Goal: Task Accomplishment & Management: Manage account settings

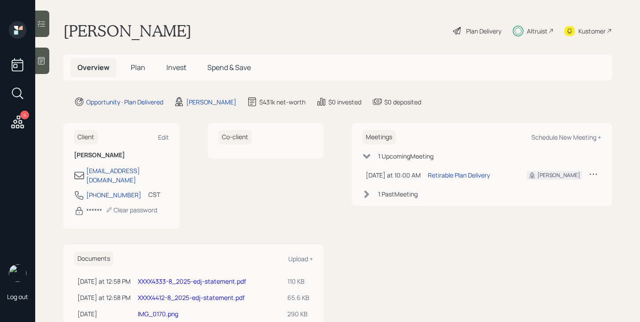
click at [129, 69] on h5 "Plan" at bounding box center [138, 67] width 29 height 19
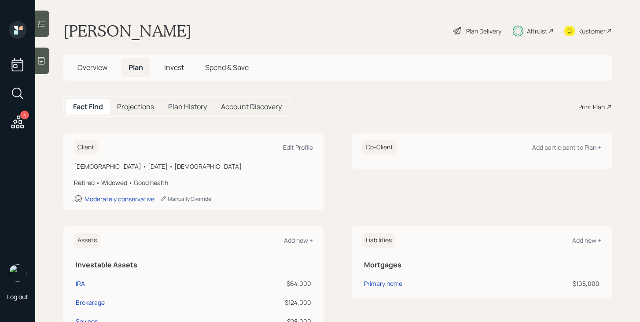
click at [173, 69] on span "Invest" at bounding box center [174, 68] width 20 height 10
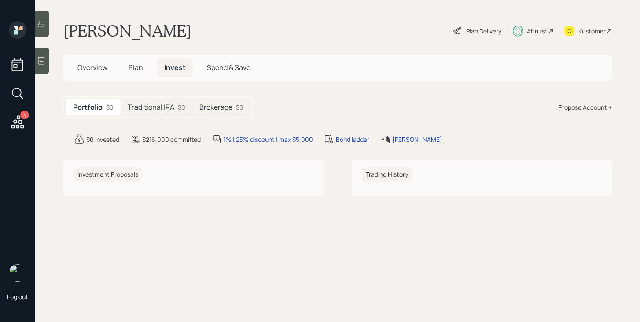
click at [161, 103] on h5 "Traditional IRA" at bounding box center [151, 107] width 47 height 8
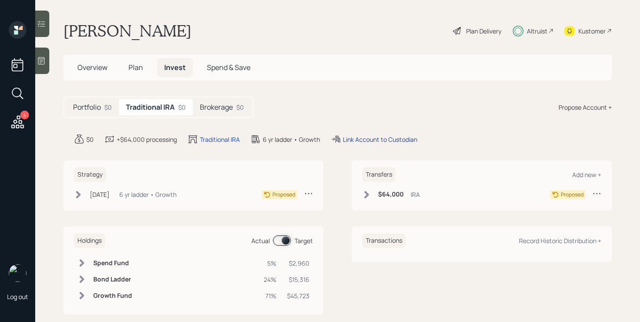
click at [391, 138] on div "Link Account to Custodian" at bounding box center [380, 139] width 74 height 9
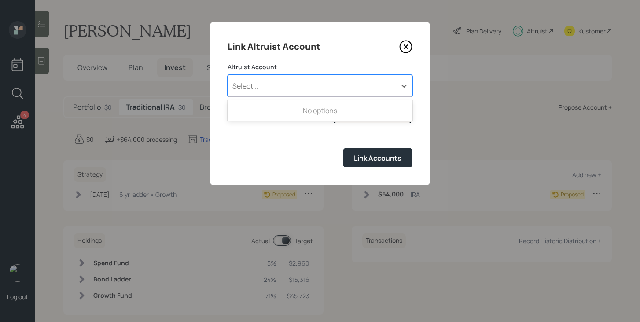
click at [298, 87] on div "Select..." at bounding box center [312, 85] width 168 height 15
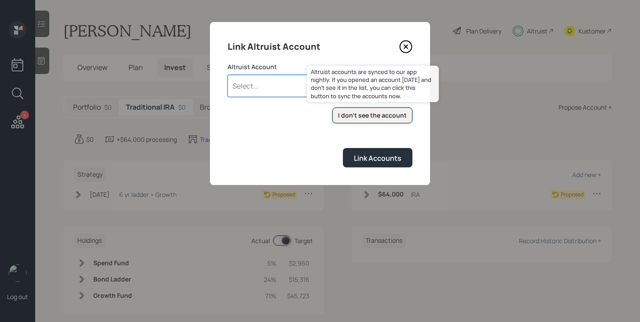
click at [378, 120] on button "I don't see the account" at bounding box center [372, 115] width 80 height 16
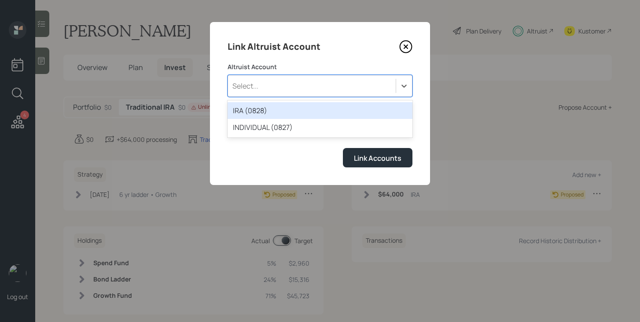
click at [296, 88] on div "Select..." at bounding box center [312, 85] width 168 height 15
click at [273, 108] on div "IRA (0828)" at bounding box center [320, 110] width 185 height 17
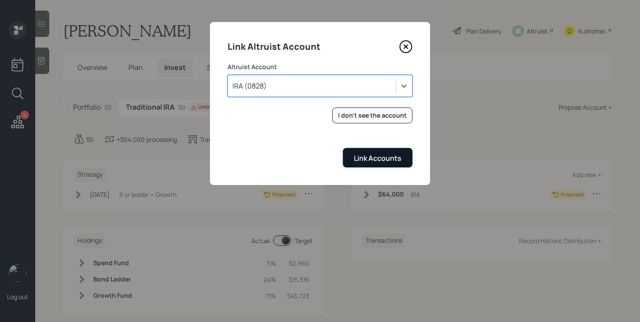
click at [383, 163] on button "Link Accounts" at bounding box center [378, 157] width 70 height 19
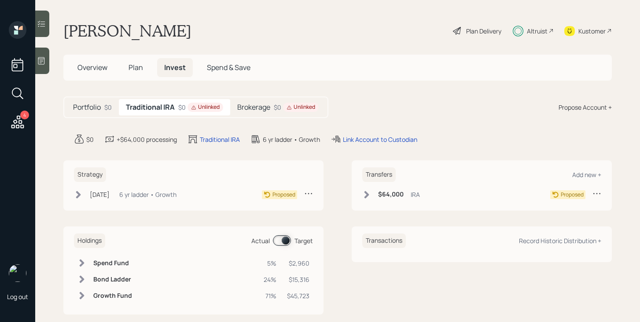
click at [264, 108] on h5 "Brokerage" at bounding box center [253, 107] width 33 height 8
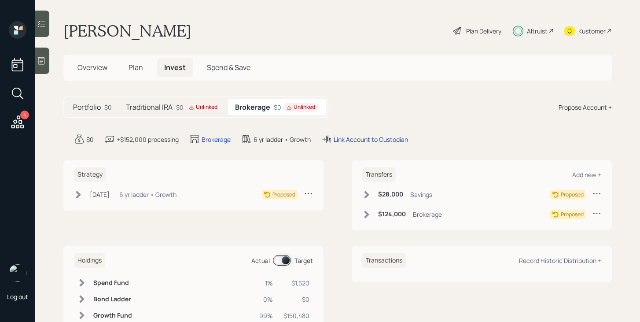
click at [369, 141] on div "Link Account to Custodian" at bounding box center [371, 139] width 74 height 9
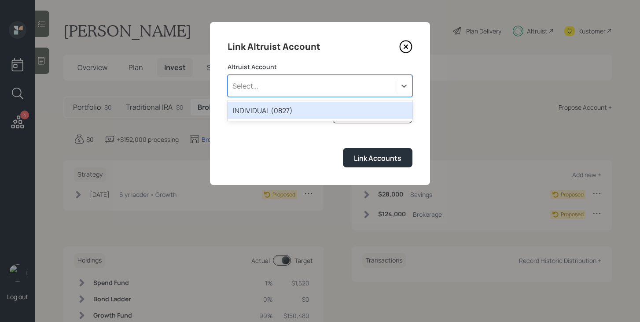
click at [330, 85] on div "Select..." at bounding box center [312, 85] width 168 height 15
click at [299, 110] on div "INDIVIDUAL (0827)" at bounding box center [320, 110] width 185 height 17
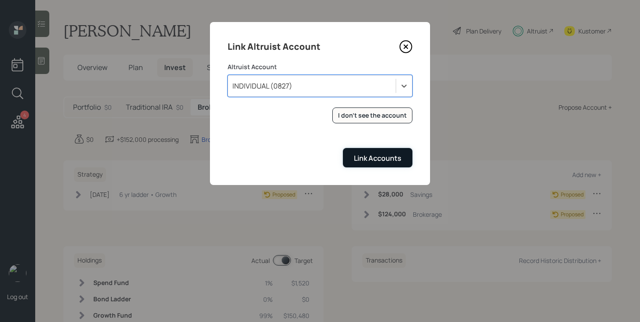
click at [390, 161] on div "Link Accounts" at bounding box center [378, 158] width 48 height 10
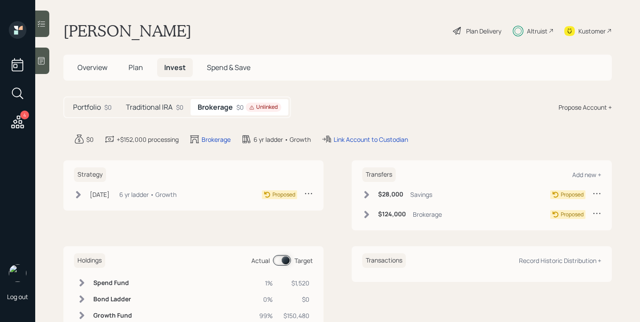
click at [147, 100] on div "Traditional IRA $0" at bounding box center [155, 107] width 72 height 16
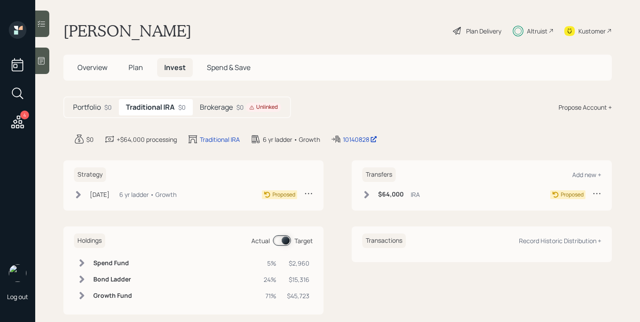
click at [78, 200] on div "[DATE] [DATE] 11:46 AM EDT 6 yr ladder • Growth Proposed" at bounding box center [193, 196] width 239 height 15
click at [78, 197] on icon at bounding box center [78, 194] width 5 height 7
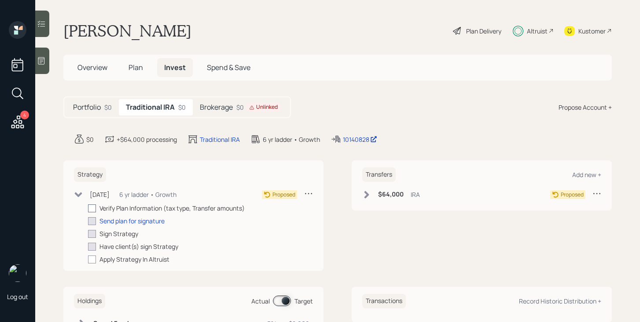
click at [92, 207] on div at bounding box center [92, 208] width 8 height 8
click at [88, 208] on input "checkbox" at bounding box center [88, 208] width 0 height 0
checkbox input "true"
click at [121, 221] on div "Send plan for signature" at bounding box center [132, 220] width 65 height 9
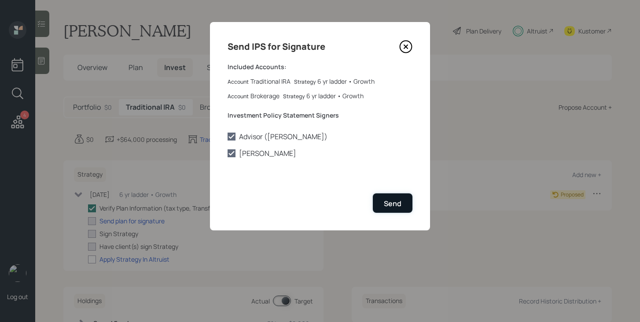
click at [381, 203] on button "Send" at bounding box center [393, 202] width 40 height 19
checkbox input "true"
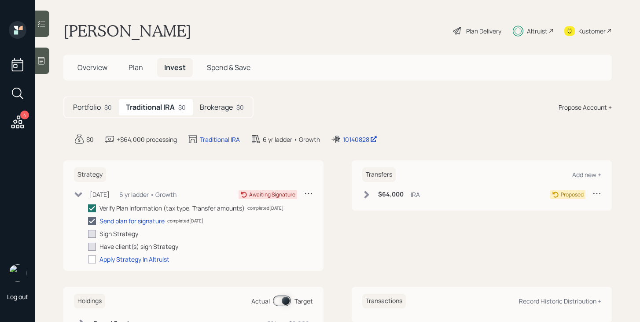
click at [369, 196] on icon at bounding box center [366, 194] width 9 height 9
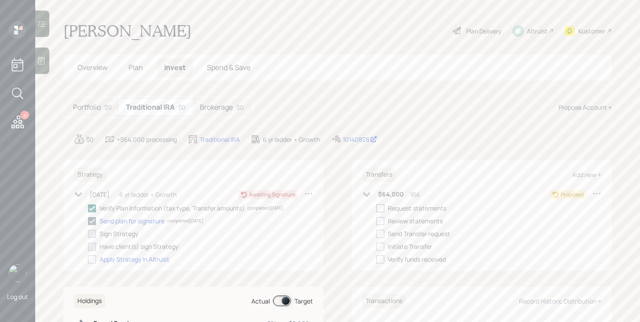
click at [382, 207] on div at bounding box center [380, 208] width 8 height 8
click at [376, 208] on input "checkbox" at bounding box center [376, 208] width 0 height 0
checkbox input "true"
click at [234, 113] on div "Brokerage $0" at bounding box center [222, 107] width 58 height 16
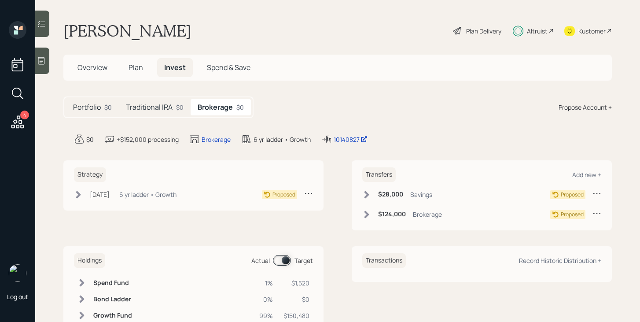
click at [366, 191] on icon at bounding box center [367, 194] width 5 height 7
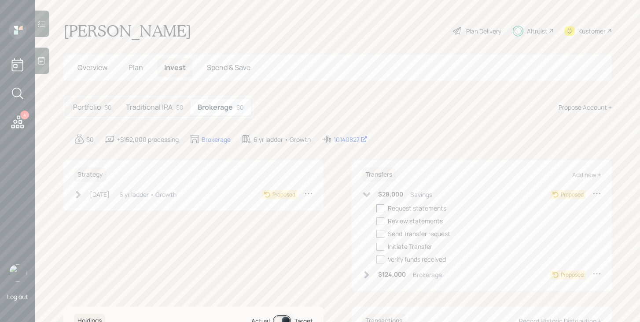
click at [378, 207] on div at bounding box center [380, 208] width 8 height 8
click at [376, 208] on input "checkbox" at bounding box center [376, 208] width 0 height 0
checkbox input "true"
click at [368, 197] on icon at bounding box center [366, 194] width 9 height 9
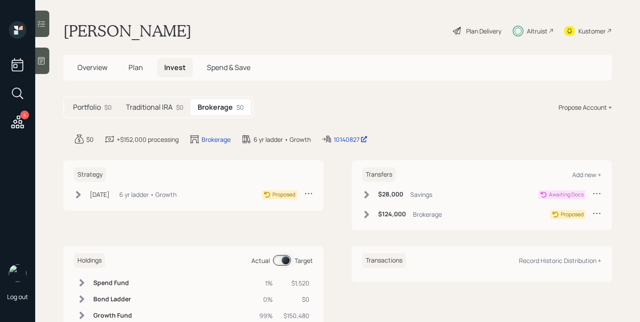
click at [367, 211] on icon at bounding box center [366, 214] width 9 height 9
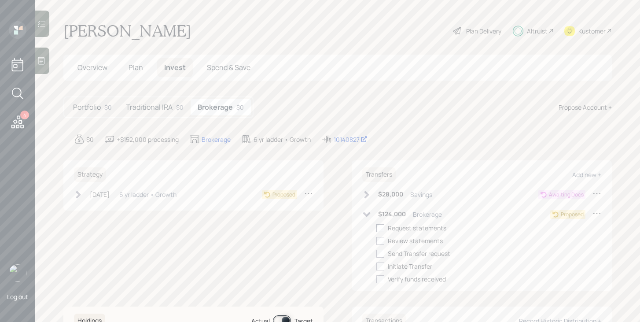
click at [384, 227] on div at bounding box center [380, 228] width 8 height 8
click at [376, 228] on input "checkbox" at bounding box center [376, 228] width 0 height 0
checkbox input "true"
click at [369, 216] on icon at bounding box center [366, 214] width 9 height 9
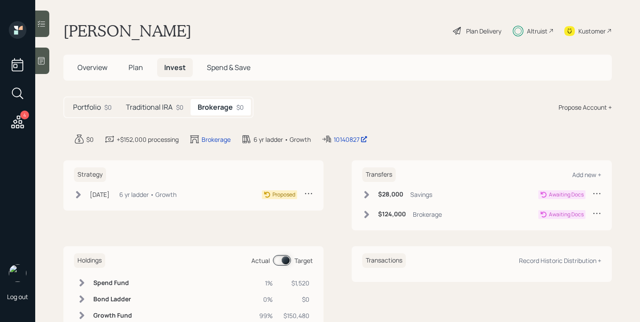
click at [598, 212] on icon at bounding box center [597, 213] width 9 height 9
click at [564, 231] on div "Edit transfer" at bounding box center [569, 230] width 63 height 8
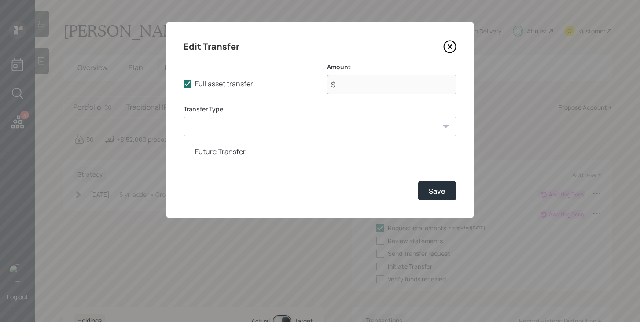
type input "$ 124,000"
select select "6e00f736-2afb-405f-8c75-ace54619b27b"
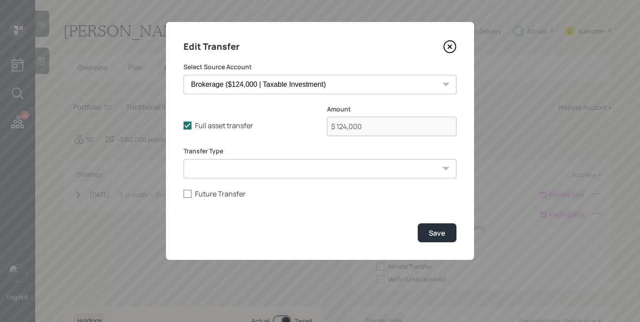
click at [218, 193] on label "Future Transfer" at bounding box center [320, 194] width 273 height 10
click at [184, 193] on input "Future Transfer" at bounding box center [183, 193] width 0 height 0
checkbox input "true"
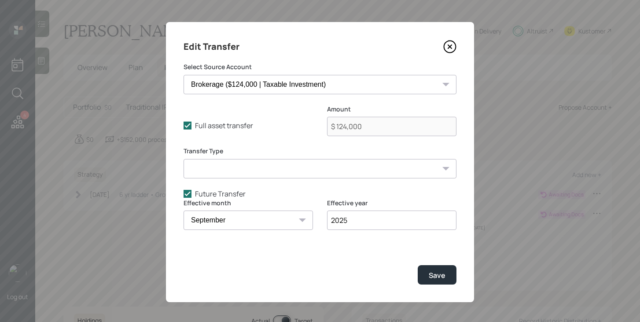
click at [314, 221] on div "Effective month January February March April May June July August September Oct…" at bounding box center [320, 220] width 273 height 42
click at [300, 221] on div "January February March April May June July August September October November De…" at bounding box center [248, 219] width 129 height 19
click at [261, 221] on select "January February March April May June July August September October November De…" at bounding box center [248, 219] width 129 height 19
select select "1"
click at [184, 210] on select "January February March April May June July August September October November De…" at bounding box center [248, 219] width 129 height 19
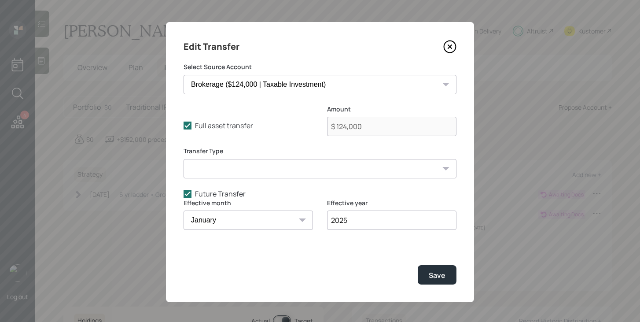
click at [369, 222] on input "2025" at bounding box center [391, 219] width 129 height 19
type input "2026"
click at [439, 281] on button "Save" at bounding box center [437, 274] width 39 height 19
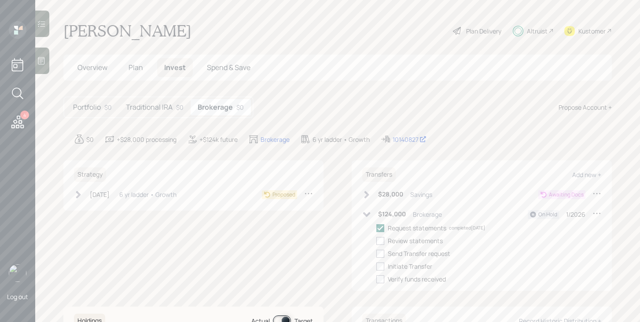
click at [369, 221] on div "$124,000 Brokerage On Hold 1/2026 Request statements completed [DATE] Review st…" at bounding box center [481, 246] width 239 height 75
click at [369, 213] on icon at bounding box center [366, 214] width 7 height 5
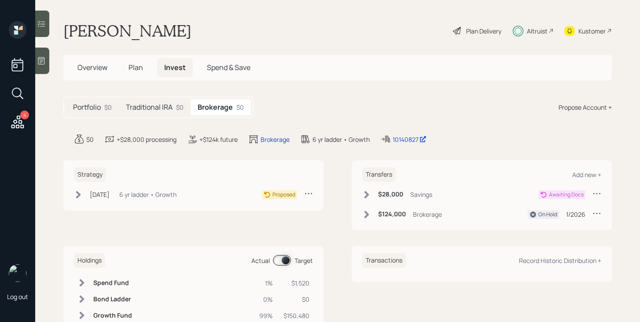
click at [369, 192] on icon at bounding box center [366, 194] width 9 height 9
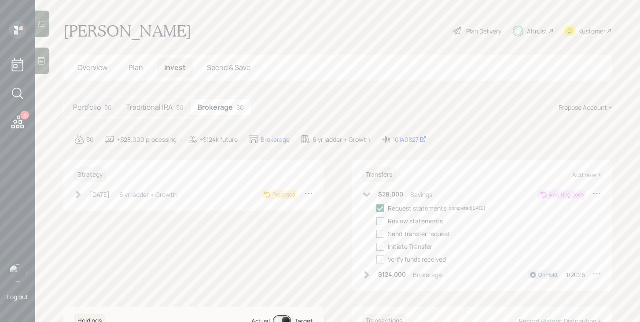
click at [369, 192] on icon at bounding box center [366, 194] width 7 height 5
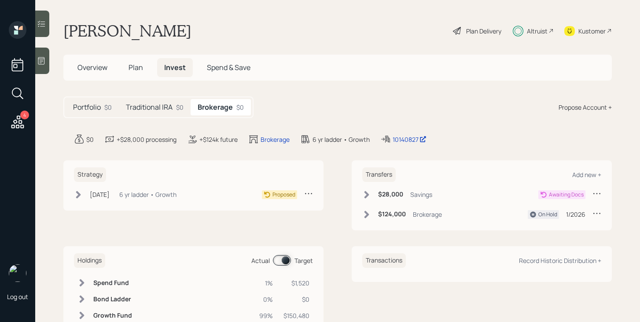
click at [154, 106] on h5 "Traditional IRA" at bounding box center [149, 107] width 47 height 8
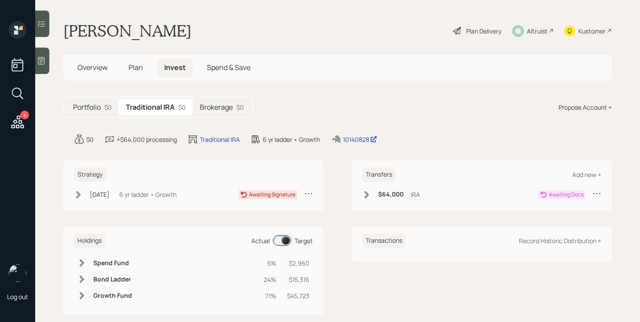
click at [19, 122] on icon at bounding box center [17, 121] width 13 height 13
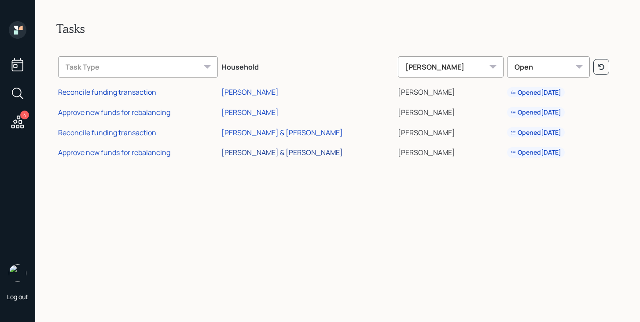
click at [308, 154] on div "[PERSON_NAME] & [PERSON_NAME]" at bounding box center [282, 153] width 122 height 10
